Goal: Information Seeking & Learning: Check status

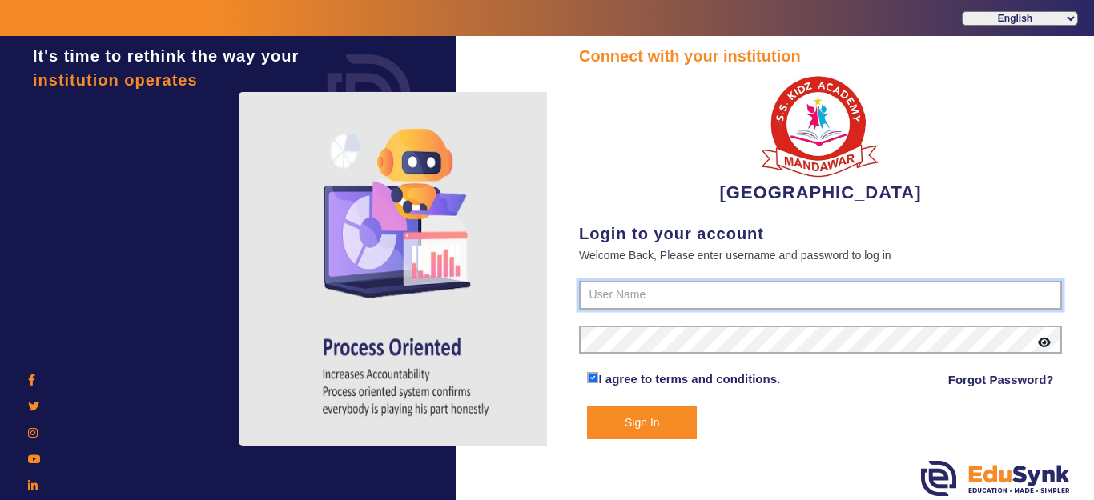
type input "9928895959"
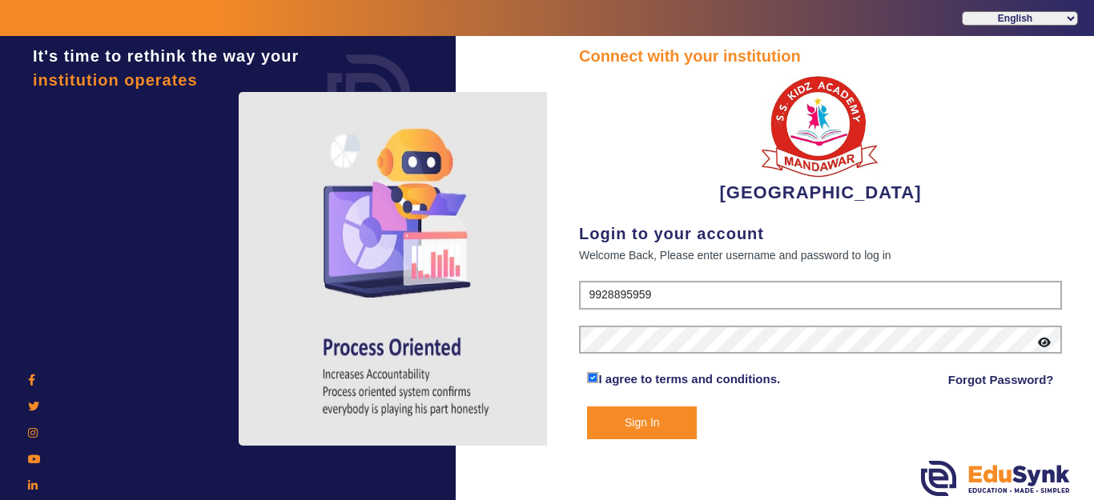
click at [645, 416] on button "Sign In" at bounding box center [642, 423] width 110 height 33
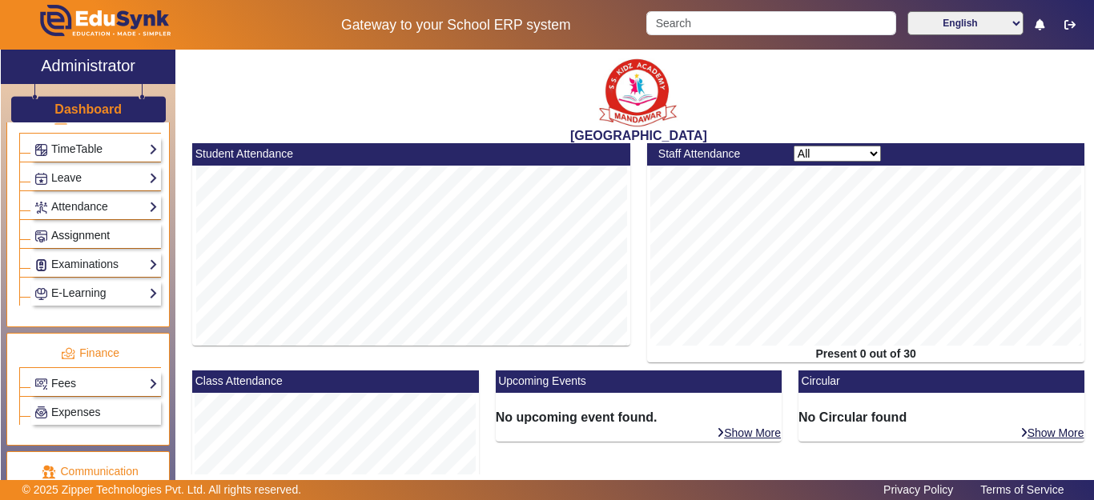
scroll to position [641, 0]
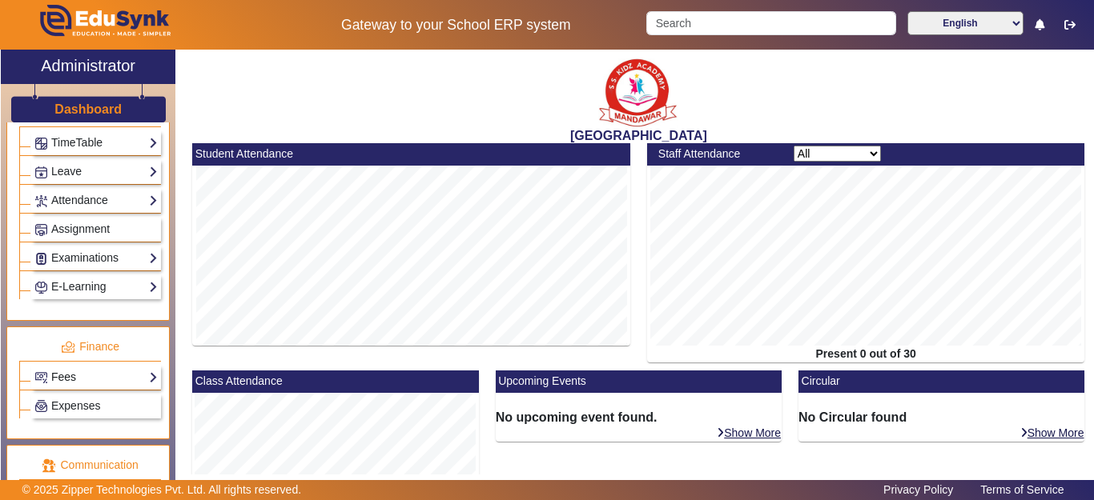
click at [82, 380] on link "Fees" at bounding box center [95, 377] width 123 height 18
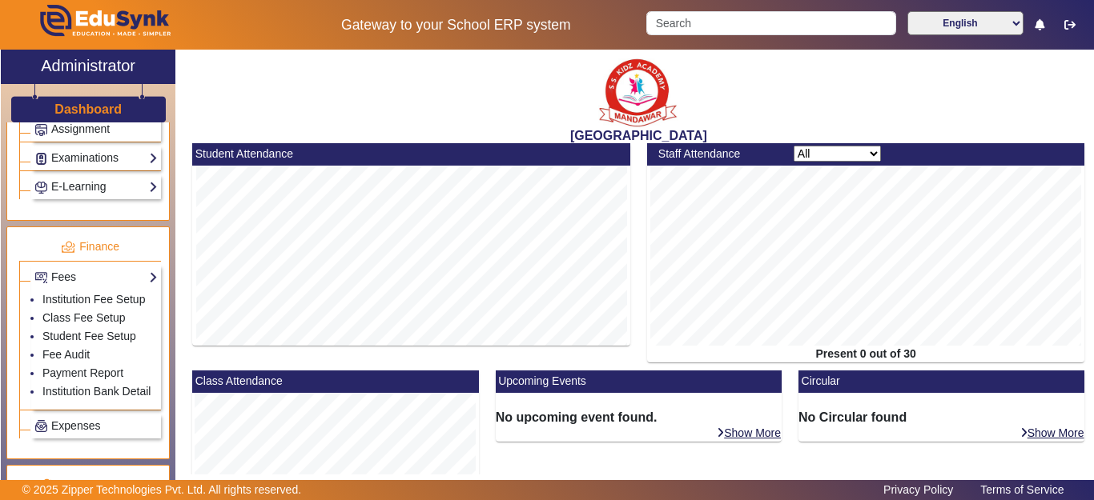
scroll to position [464, 0]
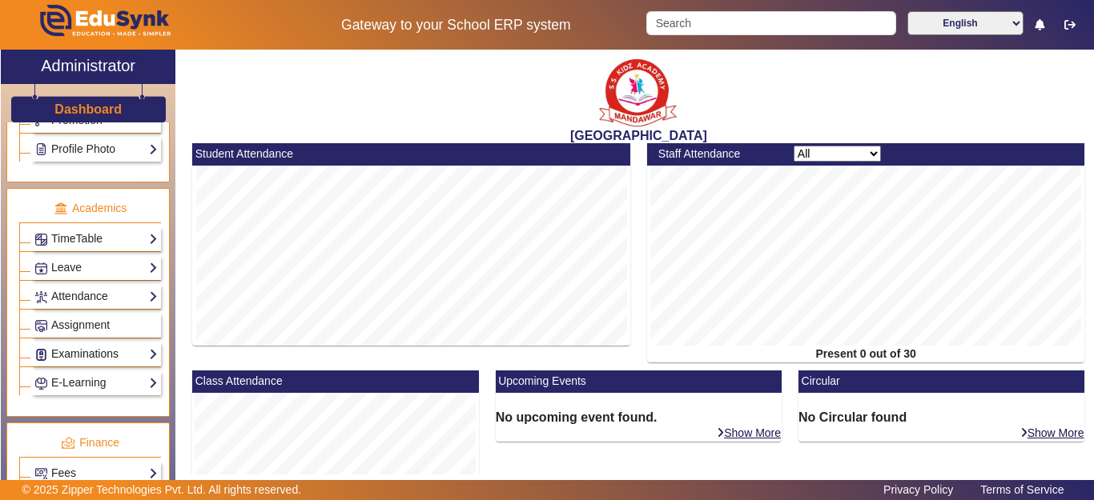
click at [91, 361] on link "Examinations" at bounding box center [95, 354] width 123 height 18
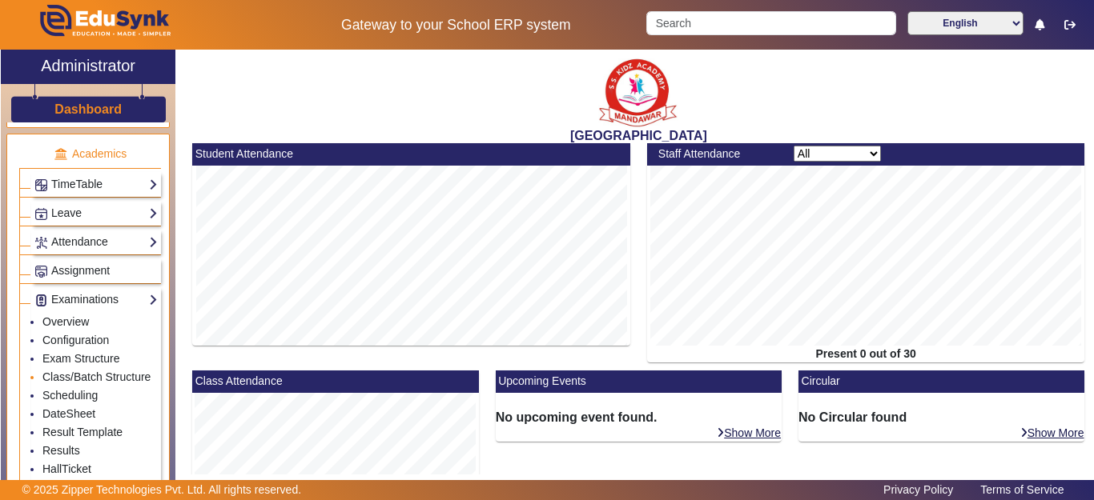
scroll to position [705, 0]
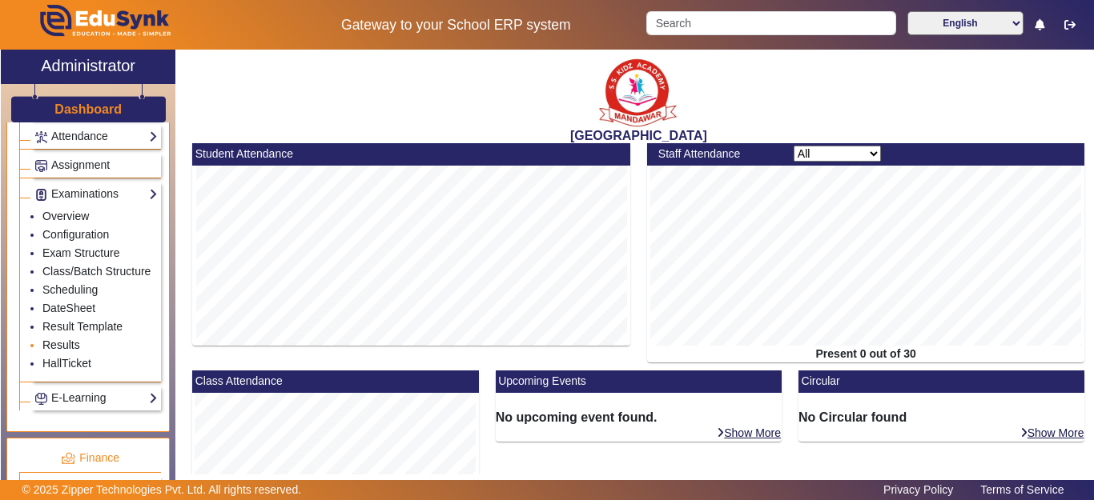
click at [68, 352] on link "Results" at bounding box center [61, 345] width 38 height 13
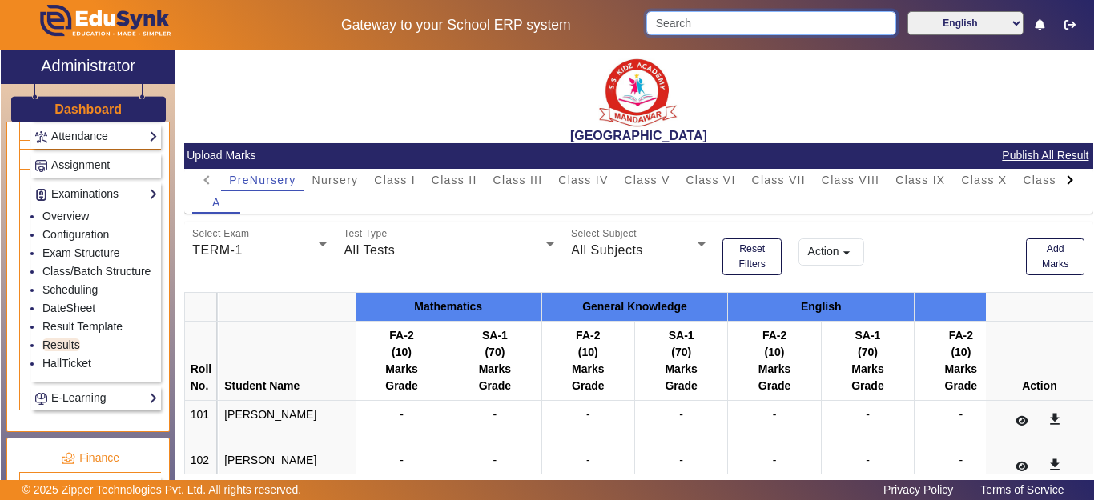
click at [702, 17] on input "Search" at bounding box center [770, 23] width 249 height 24
click at [703, 18] on input "Search" at bounding box center [770, 23] width 249 height 24
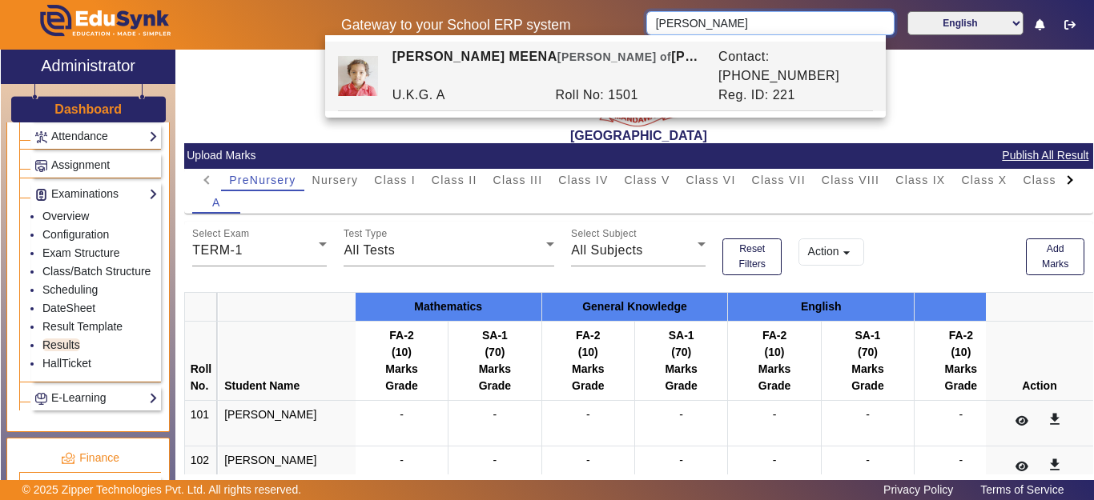
type input "[PERSON_NAME]"
